Goal: Task Accomplishment & Management: Manage account settings

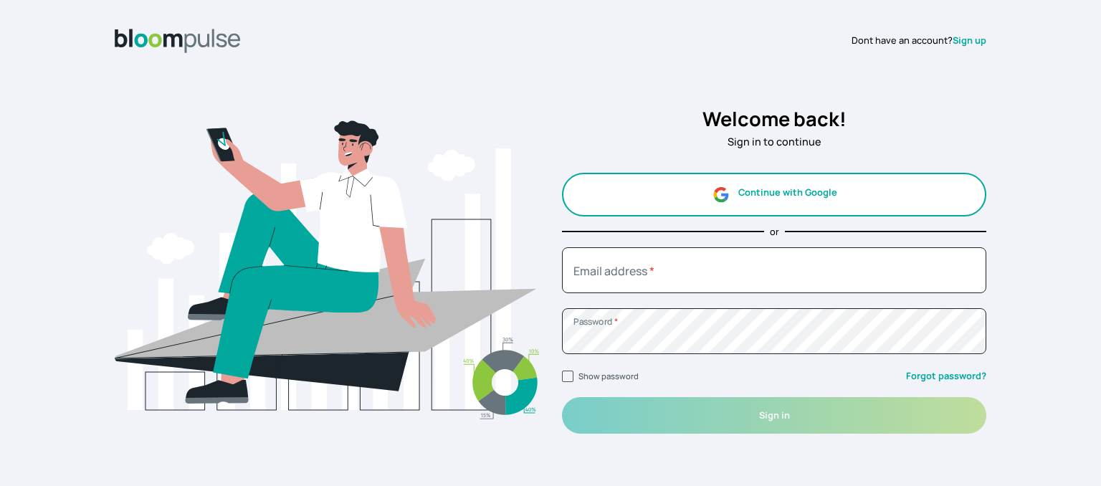
click at [659, 211] on button "Continue with Google" at bounding box center [774, 195] width 424 height 44
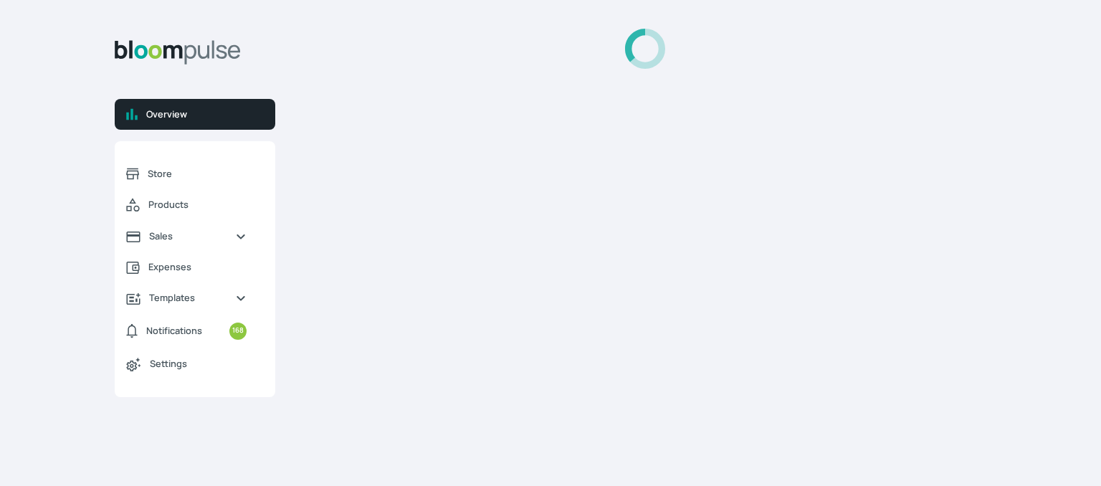
select select "2025"
